Goal: Transaction & Acquisition: Purchase product/service

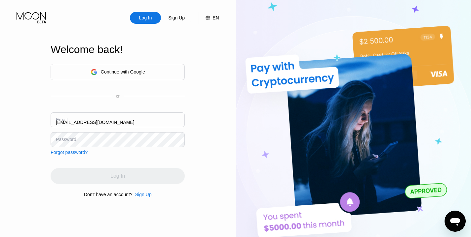
click at [79, 125] on input "falconfree@yandex.by" at bounding box center [118, 120] width 134 height 15
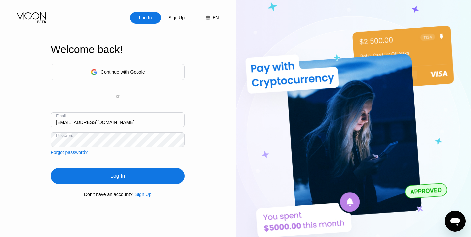
click at [79, 125] on input "falconfree@yandex.by" at bounding box center [118, 120] width 134 height 15
paste input "team.starfetch@gmail.com"
type input "team.starfetch@gmail.com"
click at [71, 163] on div "Continue with Google or Email team.starfetch@gmail.com Password Forgot password…" at bounding box center [118, 131] width 134 height 134
click at [93, 184] on div "Log In" at bounding box center [118, 176] width 134 height 16
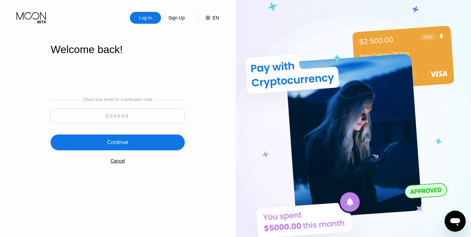
click at [103, 116] on input at bounding box center [118, 116] width 134 height 15
click at [136, 115] on input at bounding box center [118, 116] width 134 height 15
paste input "163455"
type input "163455"
click at [126, 144] on div "Continue" at bounding box center [117, 142] width 21 height 7
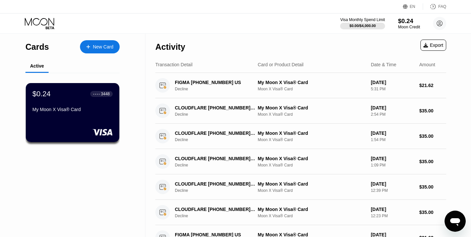
click at [406, 23] on div "$0.24" at bounding box center [409, 21] width 22 height 7
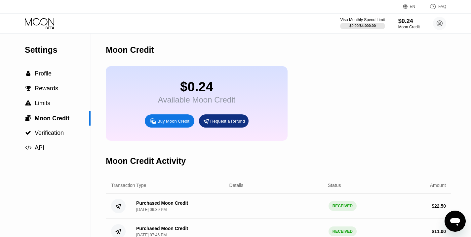
click at [169, 122] on div "Buy Moon Credit" at bounding box center [173, 122] width 32 height 6
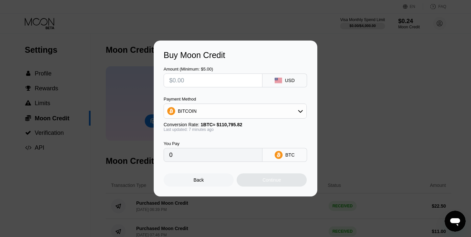
click at [236, 114] on div "BITCOIN" at bounding box center [235, 111] width 142 height 13
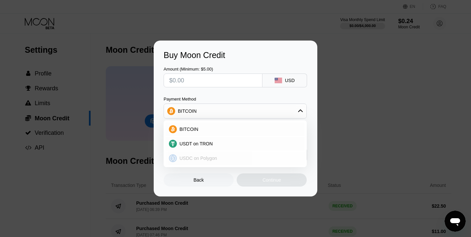
click at [198, 160] on span "USDC on Polygon" at bounding box center [198, 158] width 38 height 5
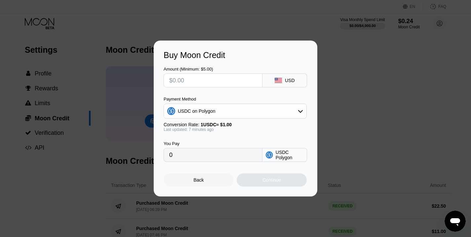
click at [181, 80] on input "text" at bounding box center [213, 80] width 88 height 13
type input "$2"
type input "2.00000000"
type input "$22"
type input "22.00000000"
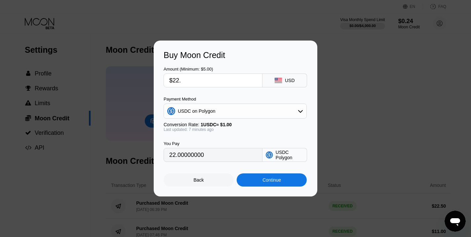
type input "$22.4"
type input "22.40000000"
type input "$22.4"
click at [263, 179] on div "Continue" at bounding box center [271, 180] width 18 height 5
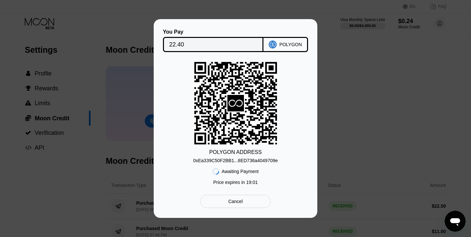
click at [238, 159] on div "0xEa339C50F2BB1...8ED736a4049709e" at bounding box center [235, 160] width 85 height 5
click at [187, 50] on input "22.40" at bounding box center [213, 44] width 88 height 13
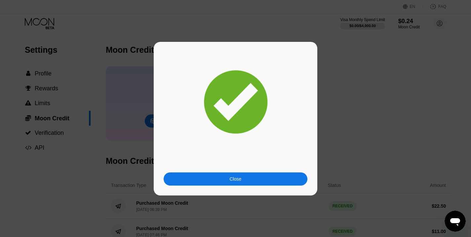
click at [282, 177] on div "Close" at bounding box center [235, 179] width 144 height 13
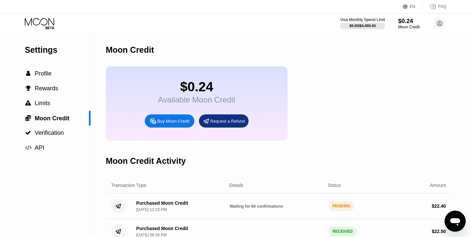
scroll to position [15, 0]
click at [45, 24] on icon at bounding box center [40, 24] width 31 height 12
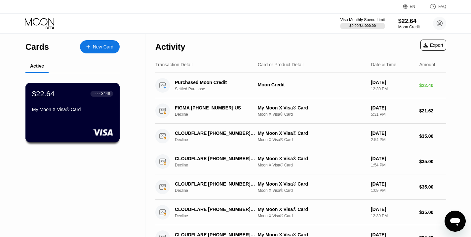
click at [92, 110] on div "My Moon X Visa® Card" at bounding box center [72, 109] width 81 height 5
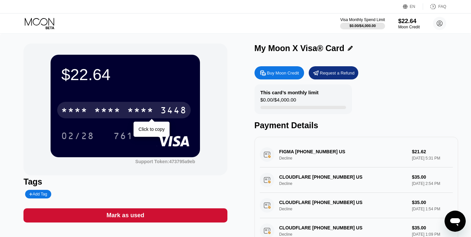
click at [159, 113] on div "* * * * * * * * * * * * 3448" at bounding box center [123, 110] width 133 height 17
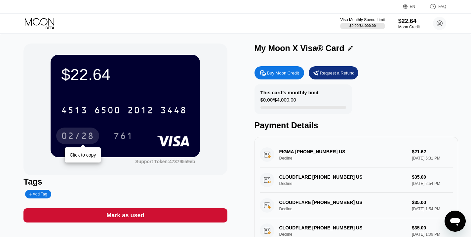
click at [75, 134] on div "02/28" at bounding box center [77, 137] width 33 height 11
click at [123, 139] on div "761" at bounding box center [123, 137] width 20 height 11
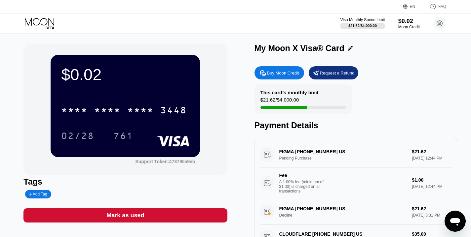
click at [313, 103] on div "This card’s monthly limit $21.62 / $4,000.00" at bounding box center [302, 100] width 97 height 30
drag, startPoint x: 265, startPoint y: 102, endPoint x: 300, endPoint y: 102, distance: 35.7
click at [299, 102] on div "$21.62 / $4,000.00" at bounding box center [279, 101] width 39 height 9
click at [351, 101] on div "This card’s monthly limit $21.62 / $4,000.00" at bounding box center [302, 100] width 97 height 30
click at [439, 26] on icon at bounding box center [440, 24] width 6 height 6
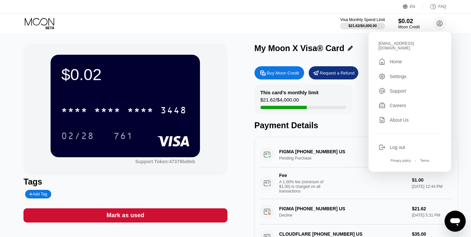
click at [396, 145] on div "Log out" at bounding box center [397, 147] width 16 height 5
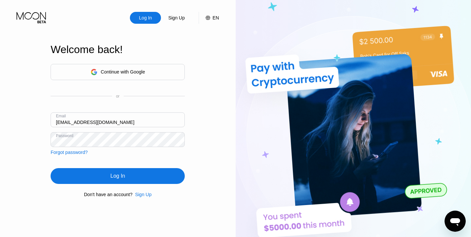
click at [60, 123] on input "falconfree@yandex.by" at bounding box center [118, 120] width 134 height 15
paste input "[EMAIL_ADDRESS][DOMAIN_NAME]"
type input "[EMAIL_ADDRESS][DOMAIN_NAME]"
click at [65, 171] on div "Log In" at bounding box center [118, 176] width 134 height 16
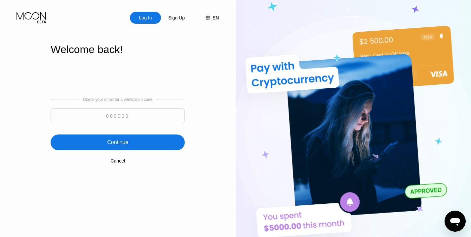
click at [118, 118] on input at bounding box center [118, 116] width 134 height 15
paste input "843876"
type input "843876"
click at [118, 141] on div "Continue" at bounding box center [117, 142] width 21 height 7
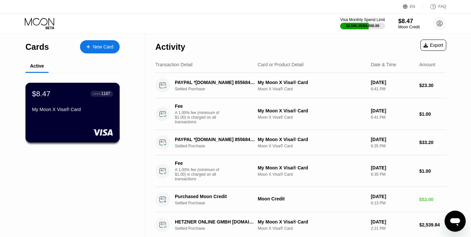
click at [90, 119] on div "$8.47 ● ● ● ● 1187 My Moon X Visa® Card" at bounding box center [72, 113] width 94 height 60
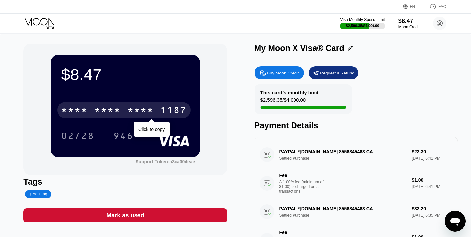
click at [104, 110] on div "* * * *" at bounding box center [107, 111] width 26 height 11
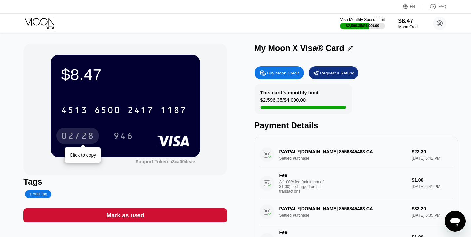
click at [76, 135] on div "02/28" at bounding box center [77, 137] width 33 height 11
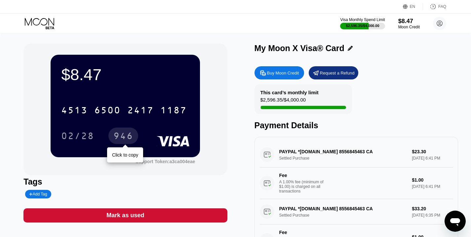
click at [129, 136] on div "946" at bounding box center [123, 137] width 20 height 11
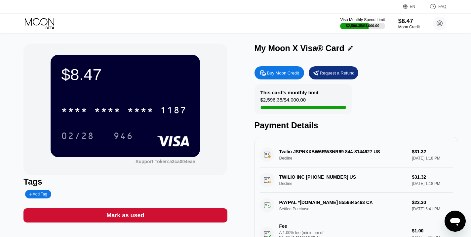
click at [285, 73] on div "Buy Moon Credit" at bounding box center [283, 73] width 32 height 6
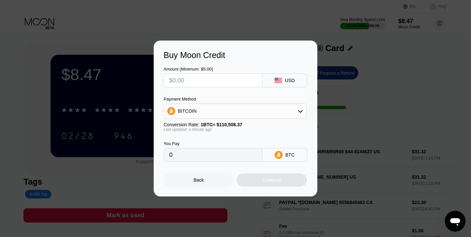
click at [235, 113] on div "BITCOIN" at bounding box center [235, 111] width 142 height 13
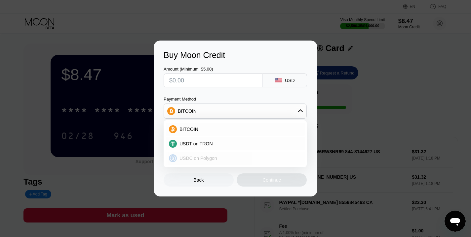
click at [200, 159] on span "USDC on Polygon" at bounding box center [198, 158] width 38 height 5
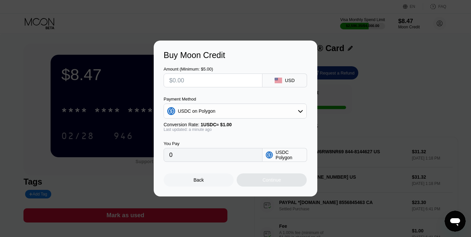
click at [181, 81] on input "text" at bounding box center [213, 80] width 88 height 13
type input "$2"
type input "2.00000000"
type input "$24"
type input "24.00000000"
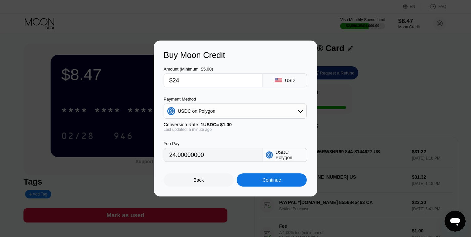
type input "$24"
click at [263, 179] on div "Continue" at bounding box center [271, 180] width 18 height 5
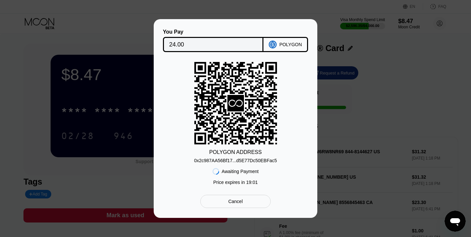
click at [249, 162] on div "0x2c987AA56Bf17...d5E77Dc50EBFac5" at bounding box center [235, 160] width 83 height 5
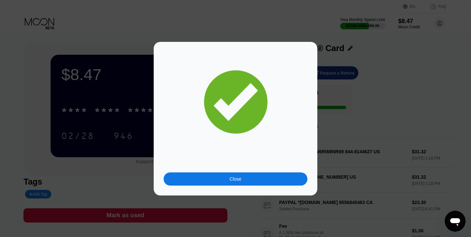
click at [249, 180] on div "Close" at bounding box center [235, 179] width 144 height 13
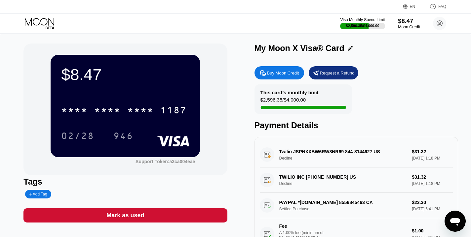
click at [402, 24] on div "$8.47" at bounding box center [409, 21] width 22 height 7
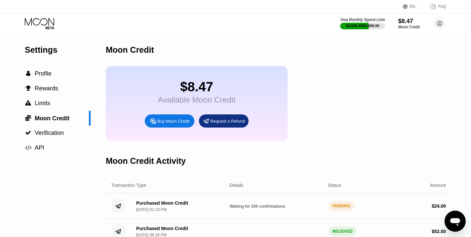
scroll to position [7, 0]
click at [365, 167] on div "Moon Credit Activity" at bounding box center [278, 161] width 345 height 33
click at [358, 79] on div "$8.47 Available Moon Credit Buy Moon Credit Request a Refund" at bounding box center [278, 103] width 345 height 75
click at [35, 25] on icon at bounding box center [40, 24] width 31 height 12
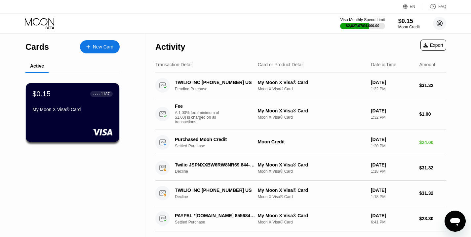
click at [440, 24] on circle at bounding box center [439, 23] width 13 height 13
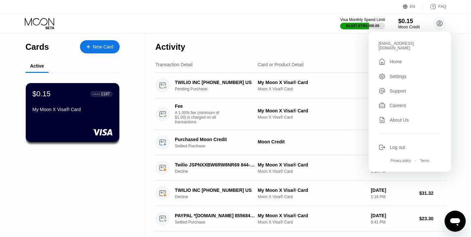
click at [392, 145] on div "Log out" at bounding box center [397, 147] width 16 height 5
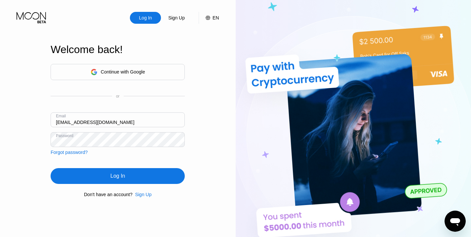
click at [70, 124] on input "falconfree@yandex.by" at bounding box center [118, 120] width 134 height 15
paste input "[EMAIL_ADDRESS][DOMAIN_NAME]"
type input "[EMAIL_ADDRESS][DOMAIN_NAME]"
click at [74, 176] on div "Log In" at bounding box center [118, 176] width 134 height 16
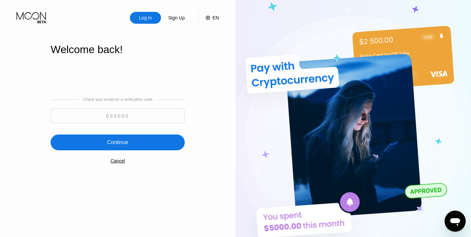
click at [138, 115] on input at bounding box center [118, 116] width 134 height 15
paste input "605240"
type input "605240"
click at [125, 141] on div "Continue" at bounding box center [117, 142] width 21 height 7
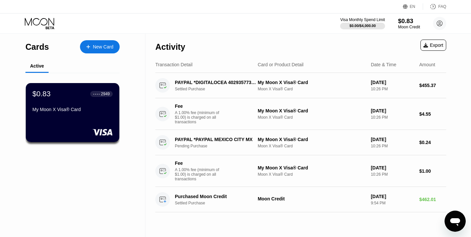
click at [407, 25] on div "Moon Credit" at bounding box center [409, 27] width 22 height 5
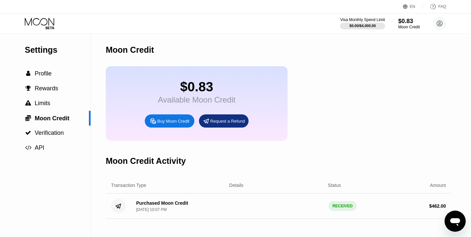
click at [172, 125] on div "Buy Moon Credit" at bounding box center [170, 121] width 50 height 13
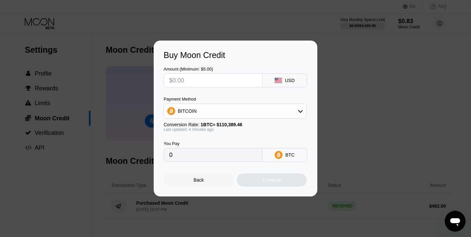
click at [220, 114] on div "BITCOIN" at bounding box center [235, 111] width 142 height 13
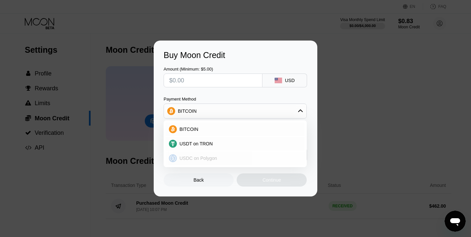
click at [204, 159] on span "USDC on Polygon" at bounding box center [198, 158] width 38 height 5
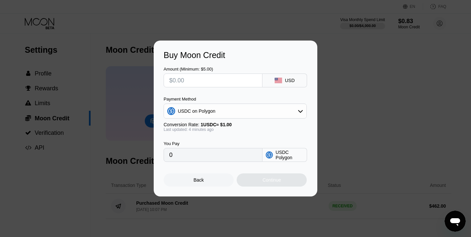
click at [183, 79] on input "text" at bounding box center [213, 80] width 88 height 13
type input "$2"
type input "2.00000000"
type input "$20"
type input "20.00000000"
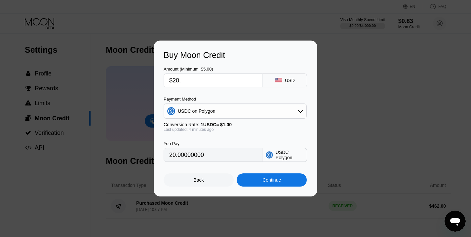
type input "$20.1"
type input "20.10000000"
type input "$20.18"
type input "20.18000000"
type input "$20.18"
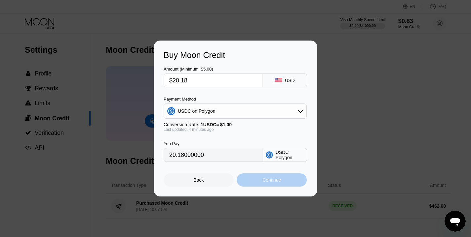
click at [268, 186] on div "Continue" at bounding box center [271, 180] width 70 height 13
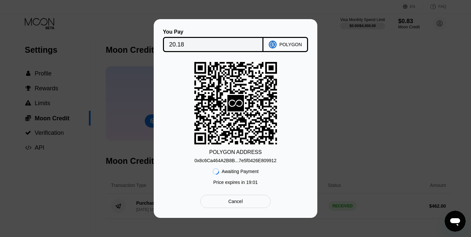
click at [244, 162] on div "0x8c6Ca464A2B8B...7e5f0426E809912" at bounding box center [235, 160] width 82 height 5
click at [178, 45] on input "20.18" at bounding box center [213, 44] width 88 height 13
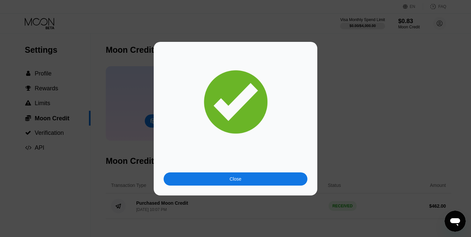
click at [266, 176] on div "Close" at bounding box center [235, 179] width 144 height 13
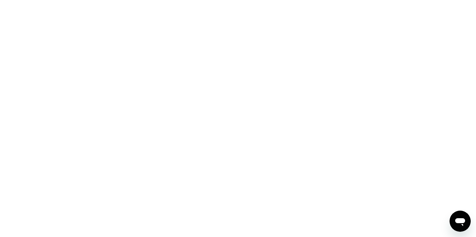
click at [43, 23] on div at bounding box center [238, 118] width 476 height 237
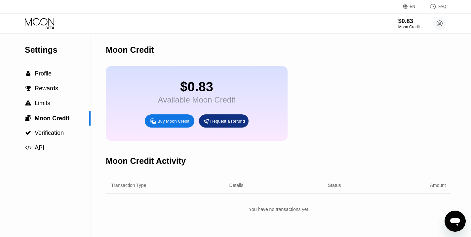
click at [43, 23] on icon at bounding box center [40, 24] width 31 height 12
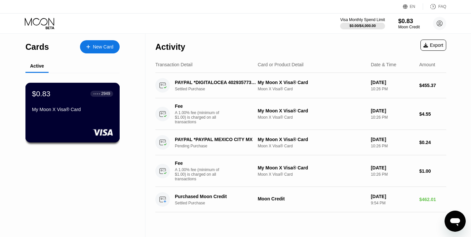
click at [72, 100] on div "$0.83 ● ● ● ● 2949 My Moon X Visa® Card" at bounding box center [72, 101] width 81 height 25
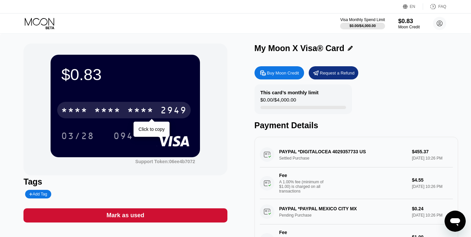
click at [104, 112] on div "* * * *" at bounding box center [107, 111] width 26 height 11
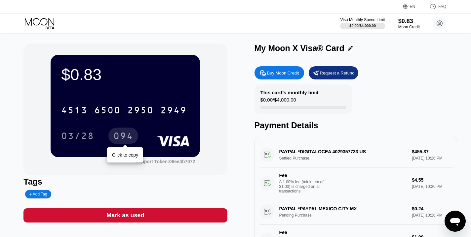
click at [126, 140] on div "094" at bounding box center [123, 137] width 20 height 11
click at [403, 24] on div "$0.83" at bounding box center [409, 21] width 22 height 7
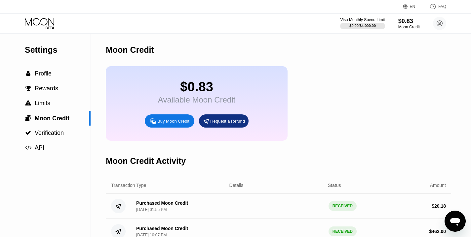
click at [41, 22] on icon at bounding box center [40, 24] width 31 height 12
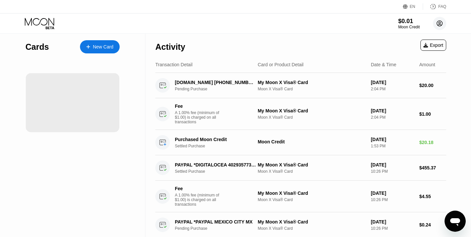
click at [437, 26] on circle at bounding box center [439, 23] width 13 height 13
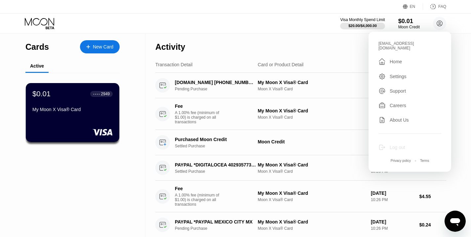
click at [399, 145] on div "Log out" at bounding box center [397, 147] width 16 height 5
